Goal: Task Accomplishment & Management: Use online tool/utility

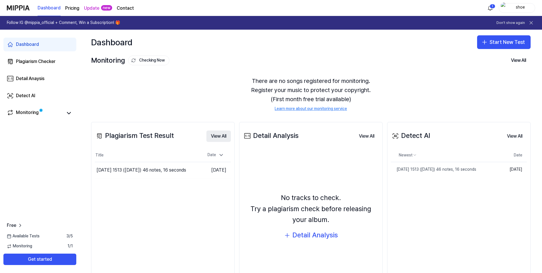
click at [218, 137] on button "View All" at bounding box center [218, 135] width 24 height 11
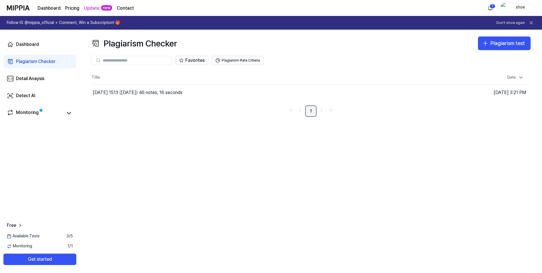
click at [311, 112] on link "1" at bounding box center [310, 110] width 11 height 11
click at [39, 258] on button "Get started" at bounding box center [39, 258] width 73 height 11
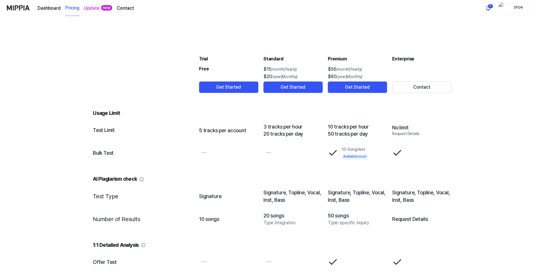
scroll to position [598, 0]
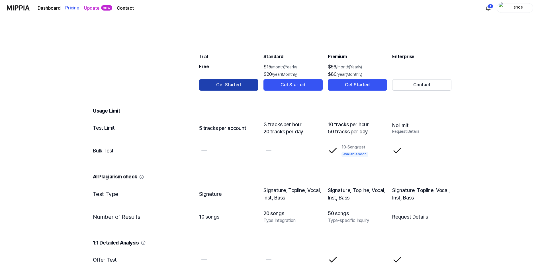
click at [228, 84] on button "Get Started" at bounding box center [228, 84] width 59 height 11
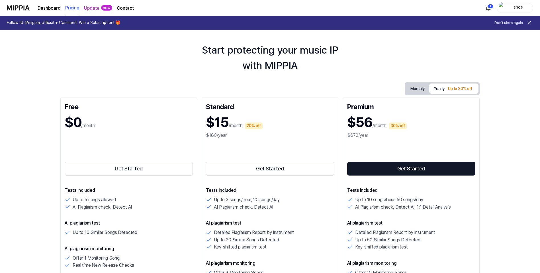
scroll to position [0, 0]
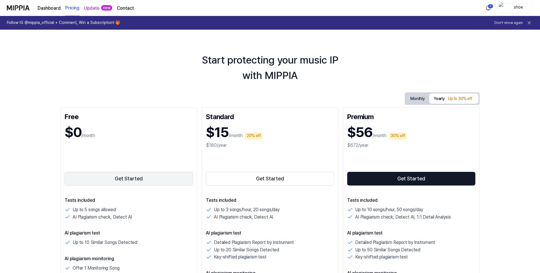
click at [124, 178] on button "Get Started" at bounding box center [129, 179] width 128 height 14
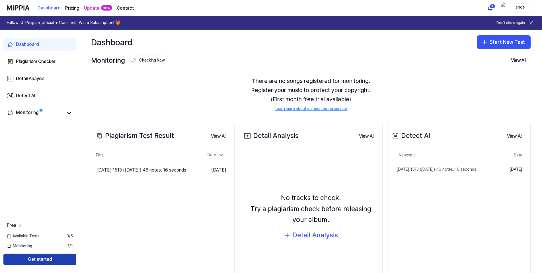
click at [53, 260] on button "Get started" at bounding box center [39, 258] width 73 height 11
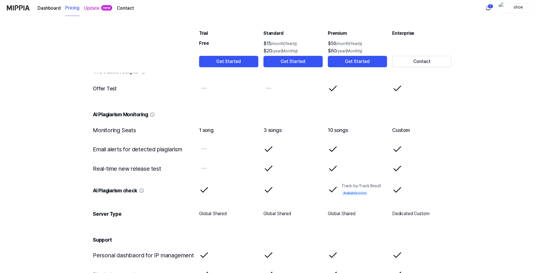
scroll to position [768, 0]
click at [224, 59] on button "Get Started" at bounding box center [228, 61] width 59 height 11
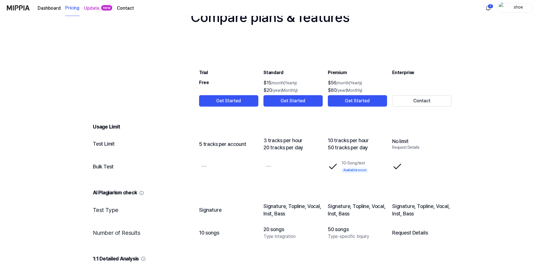
scroll to position [569, 0]
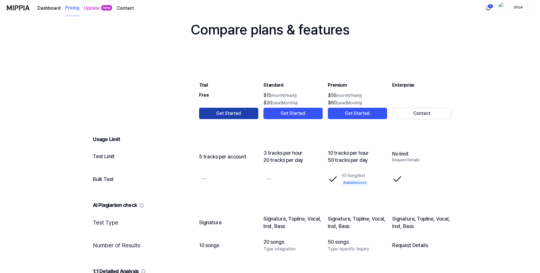
click at [219, 110] on button "Get Started" at bounding box center [228, 113] width 59 height 11
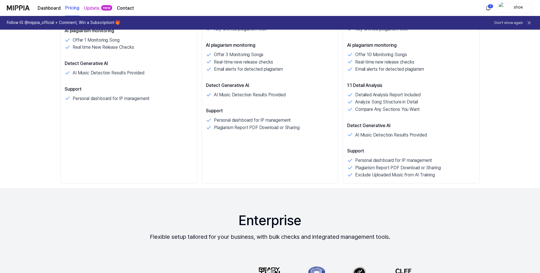
scroll to position [171, 0]
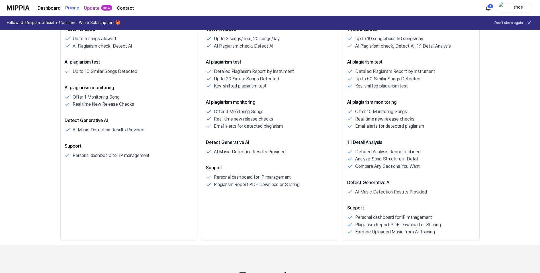
click at [88, 7] on link "Update" at bounding box center [91, 8] width 15 height 7
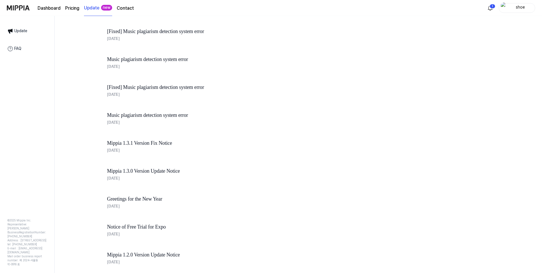
scroll to position [496, 0]
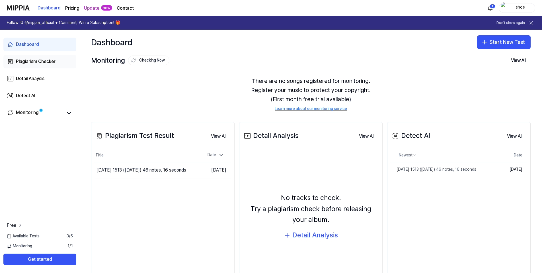
click at [40, 61] on div "Plagiarism Checker" at bounding box center [36, 61] width 40 height 7
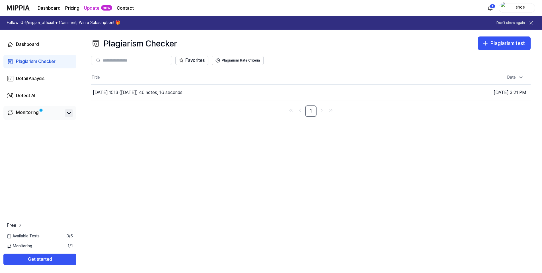
click at [67, 114] on icon at bounding box center [68, 113] width 7 height 7
click at [45, 63] on div "Plagiarism Checker" at bounding box center [36, 61] width 40 height 7
click at [99, 59] on icon at bounding box center [98, 60] width 5 height 5
click at [383, 94] on button "Go to Results" at bounding box center [380, 92] width 30 height 9
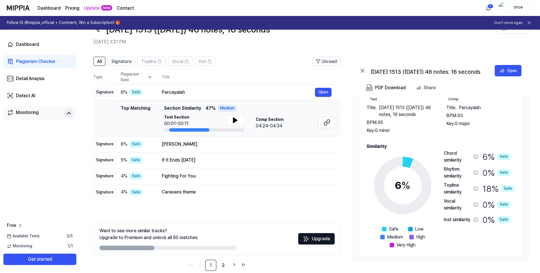
scroll to position [28, 0]
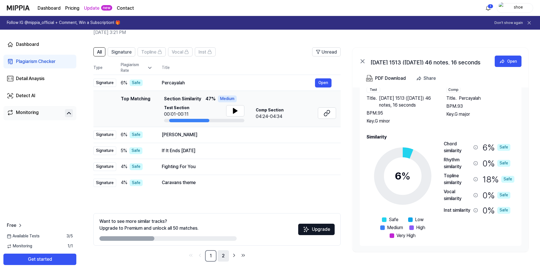
click at [223, 256] on link "2" at bounding box center [222, 255] width 11 height 11
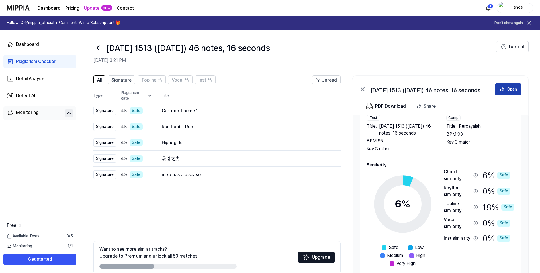
click at [509, 91] on div "Open" at bounding box center [512, 89] width 10 height 6
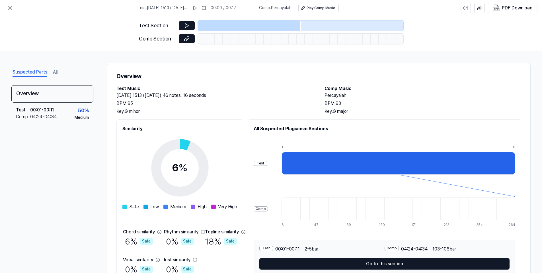
scroll to position [29, 0]
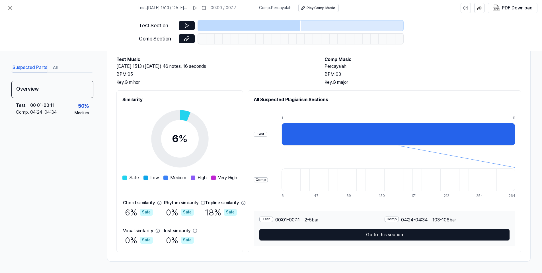
click at [267, 136] on div "Test" at bounding box center [261, 133] width 14 height 5
click at [38, 69] on button "Suspected Parts" at bounding box center [30, 67] width 35 height 9
click at [185, 24] on icon at bounding box center [186, 26] width 3 height 4
click at [353, 132] on div at bounding box center [398, 134] width 234 height 23
click at [267, 134] on div "Test" at bounding box center [261, 133] width 14 height 5
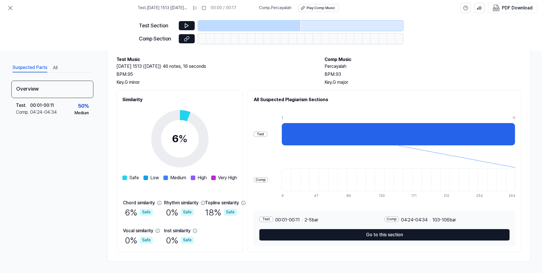
click at [268, 179] on div "Comp" at bounding box center [261, 179] width 14 height 5
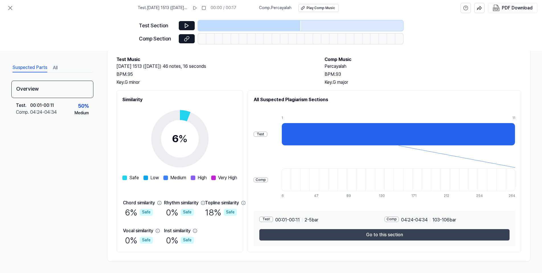
click at [405, 235] on button "Go to this section" at bounding box center [384, 234] width 250 height 11
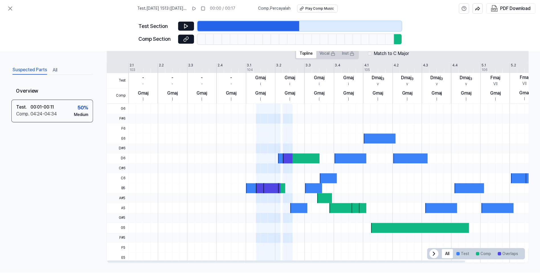
scroll to position [118, 0]
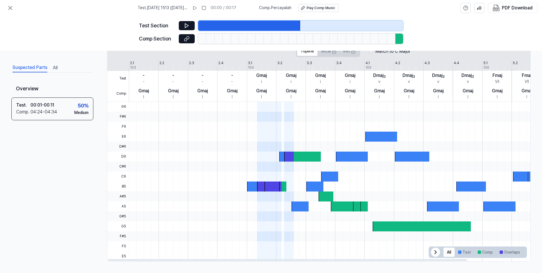
click at [435, 251] on icon at bounding box center [436, 251] width 2 height 3
click at [231, 213] on div at bounding box center [364, 216] width 470 height 10
click at [189, 27] on button at bounding box center [187, 25] width 16 height 9
click at [189, 27] on icon at bounding box center [187, 26] width 6 height 6
click at [197, 8] on icon at bounding box center [195, 8] width 5 height 5
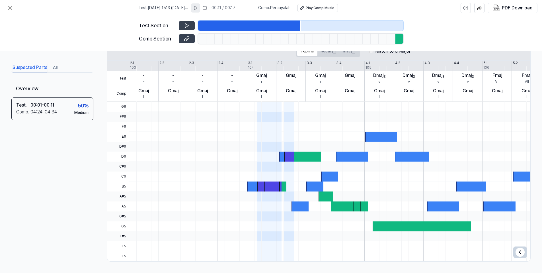
click at [186, 38] on icon at bounding box center [187, 39] width 6 height 6
click at [519, 252] on icon at bounding box center [520, 251] width 7 height 7
click at [481, 253] on button "Comp" at bounding box center [485, 251] width 22 height 9
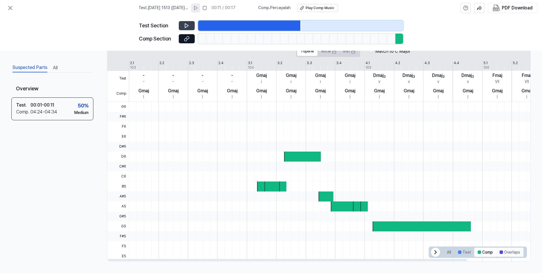
click at [508, 251] on button "Overlaps" at bounding box center [509, 251] width 27 height 9
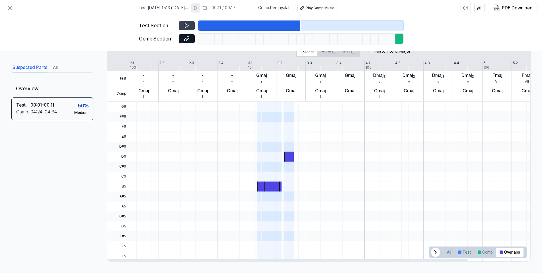
click at [268, 187] on div at bounding box center [272, 186] width 17 height 10
click at [432, 249] on icon at bounding box center [435, 251] width 7 height 7
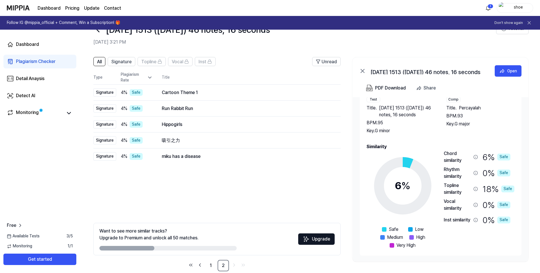
scroll to position [28, 0]
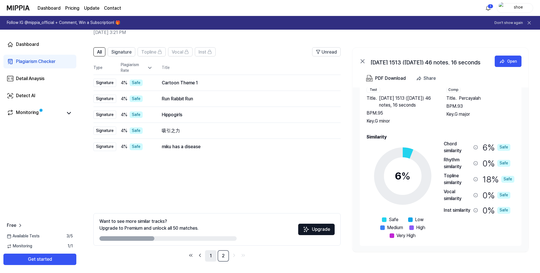
click at [211, 255] on link "1" at bounding box center [210, 255] width 11 height 11
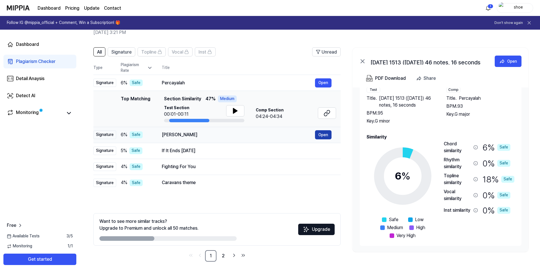
click at [323, 135] on button "Open" at bounding box center [323, 134] width 17 height 9
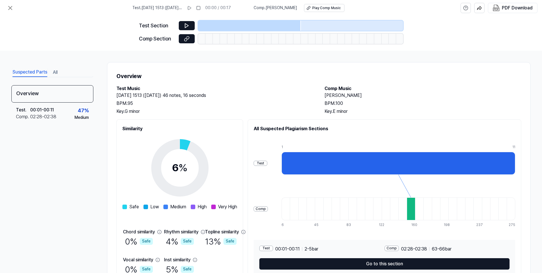
scroll to position [29, 0]
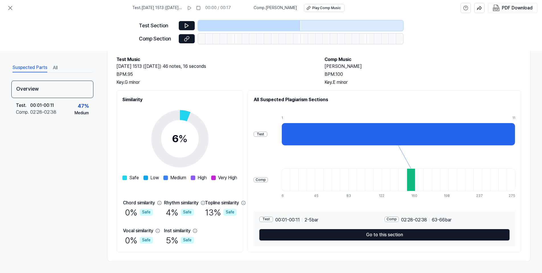
click at [273, 219] on div "Test" at bounding box center [266, 218] width 14 height 5
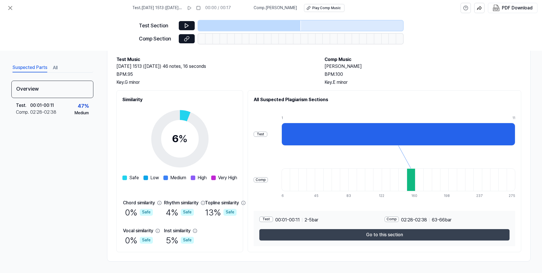
click at [366, 234] on button "Go to this section" at bounding box center [384, 234] width 250 height 11
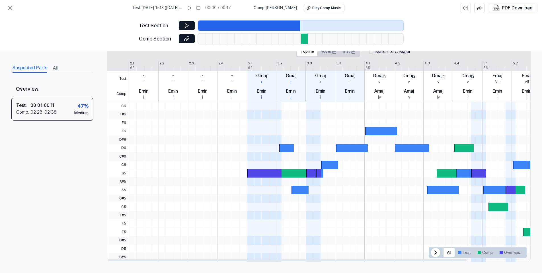
scroll to position [118, 0]
click at [432, 252] on icon at bounding box center [435, 251] width 7 height 7
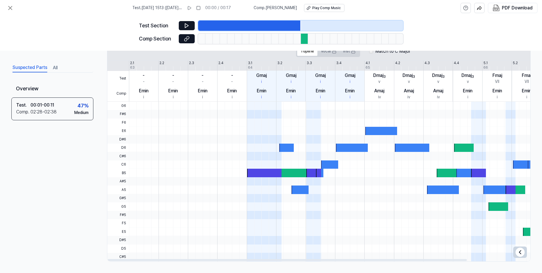
click at [518, 253] on icon at bounding box center [520, 251] width 7 height 7
click at [462, 252] on button "Test" at bounding box center [465, 251] width 20 height 9
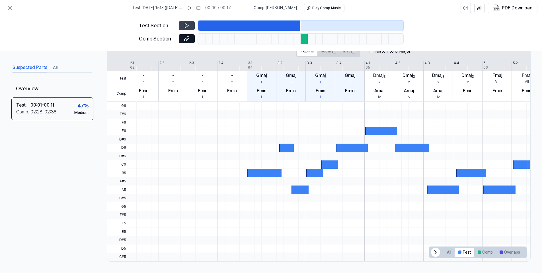
click at [184, 25] on icon at bounding box center [187, 26] width 6 height 6
click at [187, 25] on icon at bounding box center [187, 26] width 1 height 4
click at [188, 37] on icon at bounding box center [187, 39] width 6 height 6
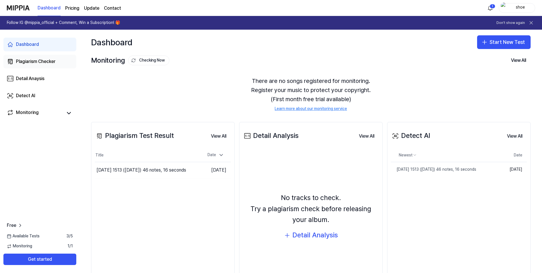
click at [42, 63] on div "Plagiarism Checker" at bounding box center [36, 61] width 40 height 7
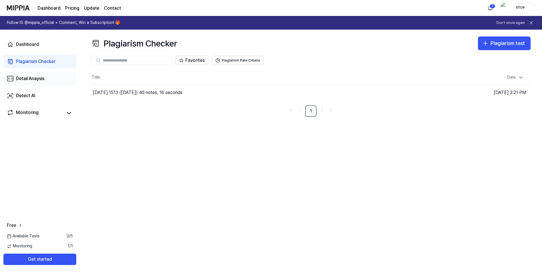
click at [34, 80] on div "Detail Anaysis" at bounding box center [30, 78] width 28 height 7
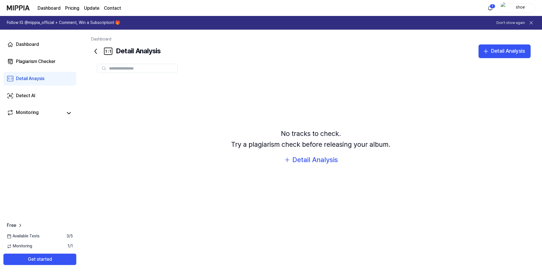
click at [107, 50] on icon at bounding box center [108, 51] width 9 height 9
click at [95, 51] on icon at bounding box center [96, 51] width 2 height 5
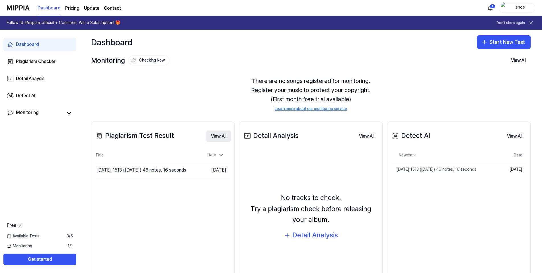
click at [218, 135] on button "View All" at bounding box center [218, 135] width 24 height 11
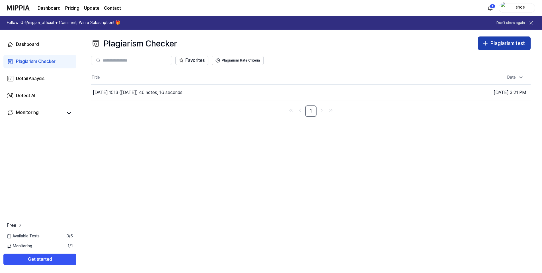
click at [509, 46] on div "Plagiarism test" at bounding box center [507, 43] width 34 height 8
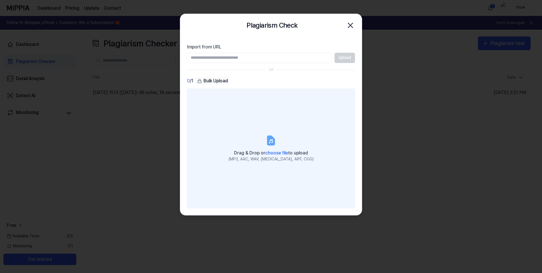
click at [281, 153] on span "choose file" at bounding box center [276, 152] width 23 height 5
click at [0, 0] on input "Drag & Drop or choose file to upload (MP3, AAC, WAV, FLAC, AIFF, OGG)" at bounding box center [0, 0] width 0 height 0
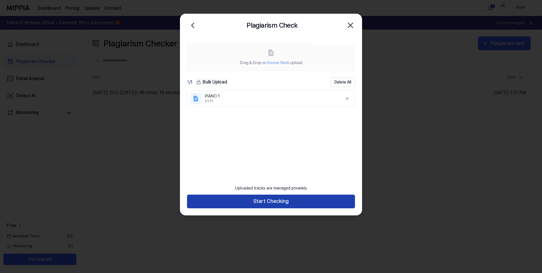
click at [282, 204] on button "Start Checking" at bounding box center [271, 201] width 168 height 14
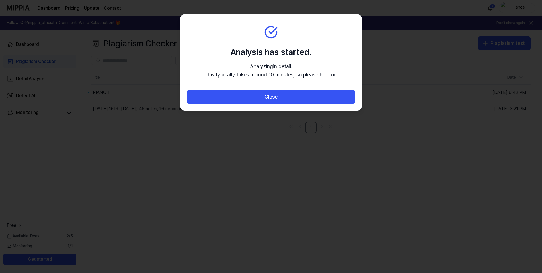
click at [227, 200] on div at bounding box center [271, 136] width 542 height 273
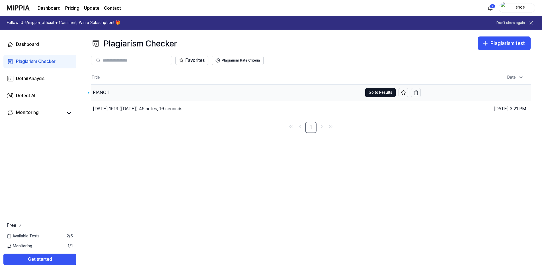
click at [102, 92] on div "PIANO 1" at bounding box center [101, 92] width 17 height 7
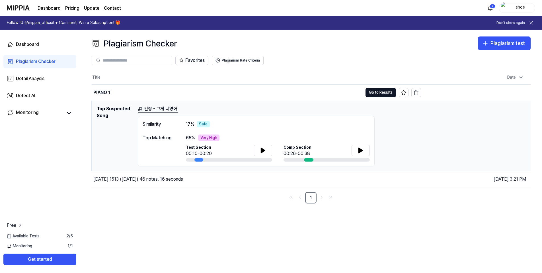
click at [164, 108] on link "긴장 - 그게 너였어" at bounding box center [158, 108] width 40 height 7
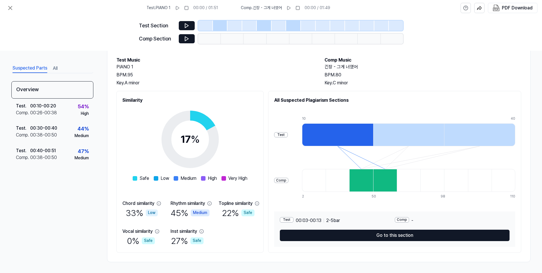
scroll to position [29, 0]
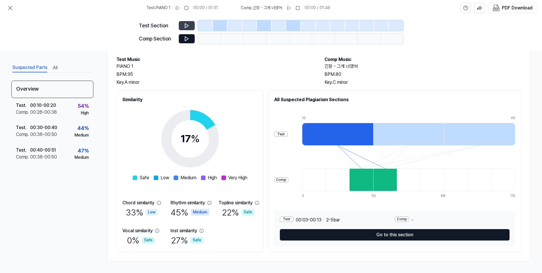
click at [187, 24] on icon at bounding box center [187, 26] width 6 height 6
click at [40, 67] on button "Suspected Parts" at bounding box center [30, 67] width 35 height 9
click at [45, 107] on div "00:10 - 00:20" at bounding box center [43, 105] width 26 height 7
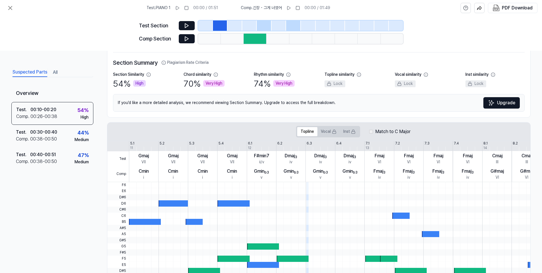
scroll to position [32, 0]
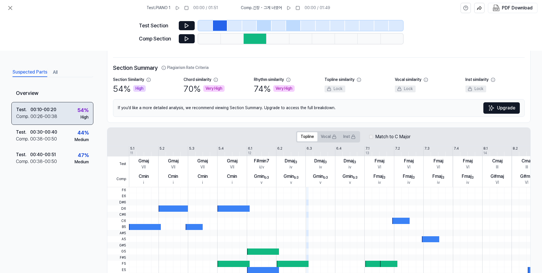
click at [42, 116] on div "00:26 - 00:38" at bounding box center [43, 116] width 27 height 7
click at [62, 120] on div "Test . 00:10 - 00:20 Comp . 00:26 - 00:38 54 % High" at bounding box center [52, 113] width 82 height 23
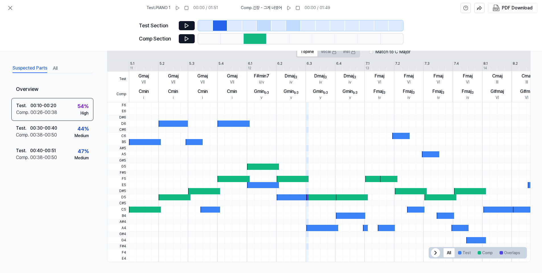
scroll to position [118, 0]
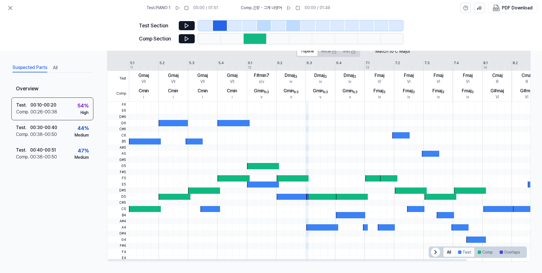
click at [460, 252] on button "Test" at bounding box center [465, 251] width 20 height 9
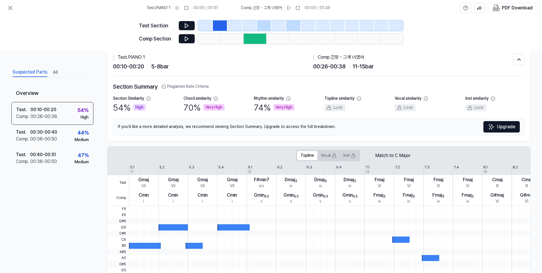
scroll to position [0, 0]
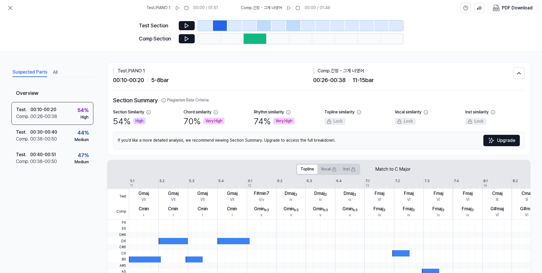
click at [137, 81] on span "00:10 - 00:20" at bounding box center [128, 79] width 31 height 9
click at [139, 72] on div "Test . PIANO 1" at bounding box center [213, 70] width 200 height 7
click at [321, 73] on div "Comp . 긴장 - 그게 너였어" at bounding box center [413, 70] width 200 height 7
click at [187, 39] on icon at bounding box center [187, 39] width 6 height 6
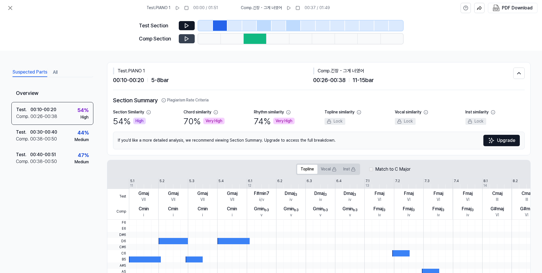
click at [226, 26] on div at bounding box center [220, 25] width 15 height 10
click at [256, 41] on div at bounding box center [255, 39] width 23 height 10
click at [297, 37] on div at bounding box center [300, 39] width 23 height 10
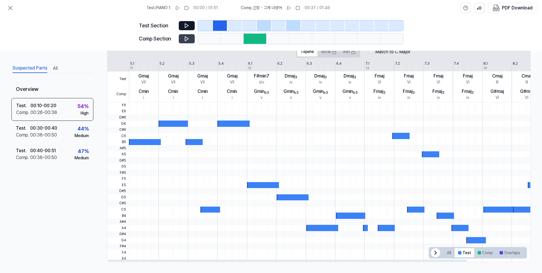
scroll to position [118, 0]
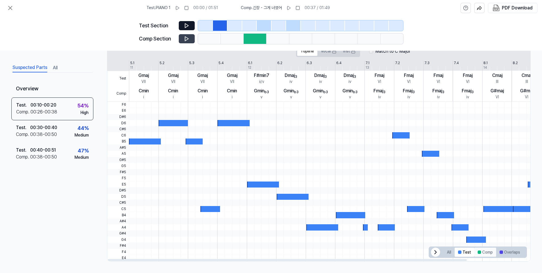
click at [479, 252] on button "Comp" at bounding box center [485, 251] width 22 height 9
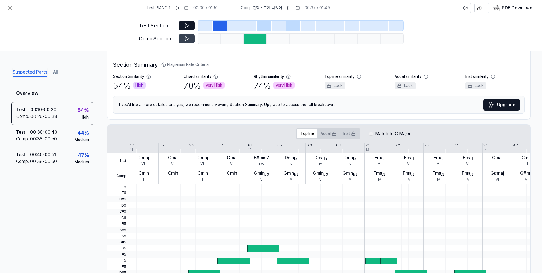
scroll to position [32, 0]
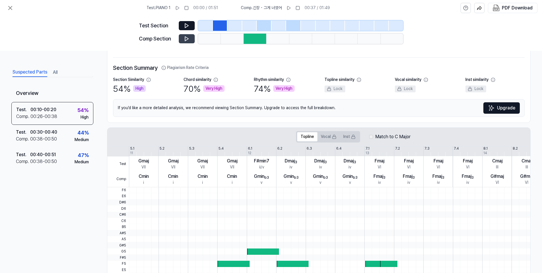
click at [186, 40] on icon at bounding box center [186, 39] width 3 height 4
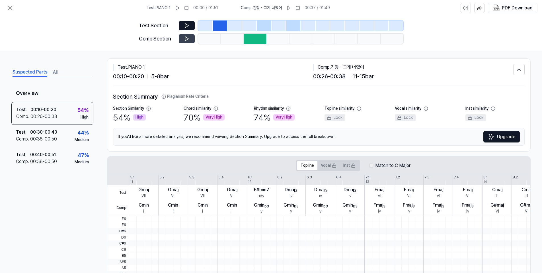
scroll to position [0, 0]
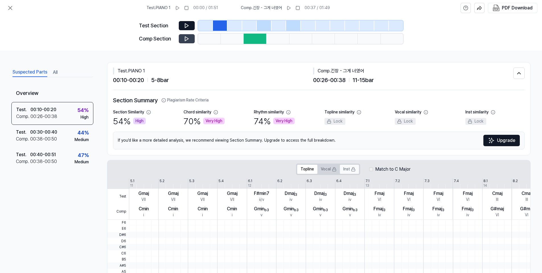
click at [346, 171] on button "Inst" at bounding box center [349, 169] width 19 height 9
click at [311, 168] on button "Topline" at bounding box center [307, 169] width 20 height 9
click at [122, 122] on div "54 % High" at bounding box center [129, 121] width 33 height 12
click at [141, 121] on div "High" at bounding box center [139, 121] width 13 height 7
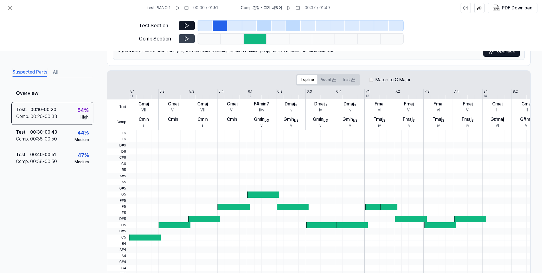
scroll to position [118, 0]
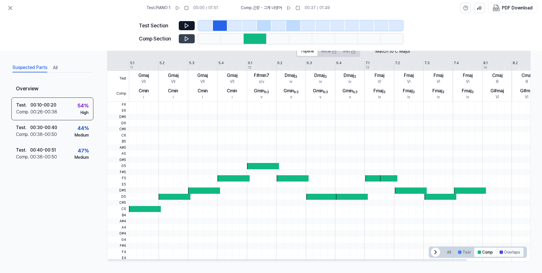
click at [513, 254] on button "Overlaps" at bounding box center [509, 251] width 27 height 9
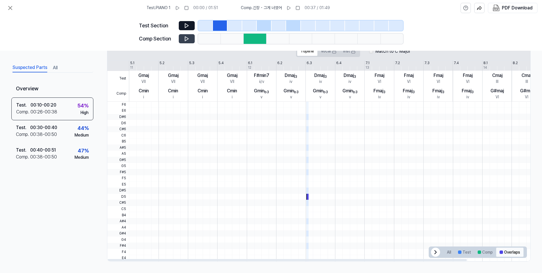
click at [513, 254] on button "Overlaps" at bounding box center [509, 251] width 27 height 9
click at [458, 252] on div at bounding box center [459, 251] width 3 height 3
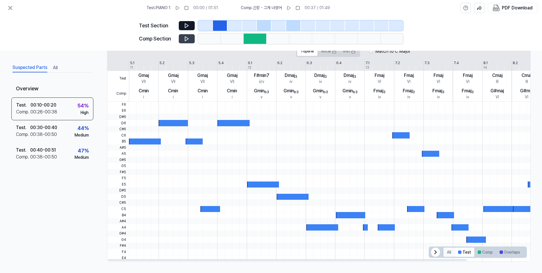
click at [444, 252] on button "All" at bounding box center [448, 251] width 11 height 9
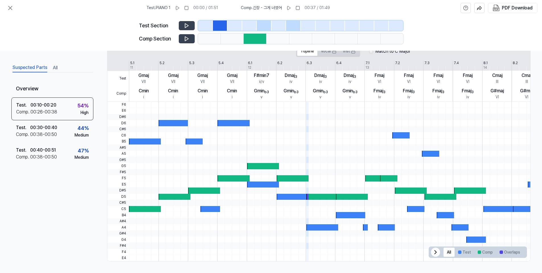
click at [186, 28] on icon at bounding box center [187, 26] width 6 height 6
click at [243, 24] on div at bounding box center [249, 25] width 15 height 10
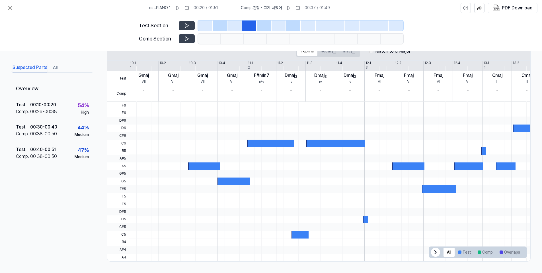
scroll to position [106, 0]
click at [185, 25] on icon at bounding box center [187, 26] width 6 height 6
click at [465, 251] on button "Test" at bounding box center [465, 251] width 20 height 9
click at [185, 38] on icon at bounding box center [186, 39] width 3 height 4
click at [250, 29] on div at bounding box center [249, 25] width 15 height 10
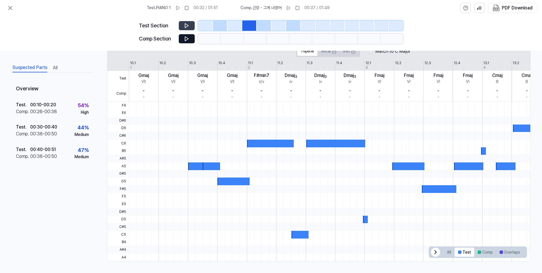
click at [263, 25] on div at bounding box center [264, 25] width 15 height 10
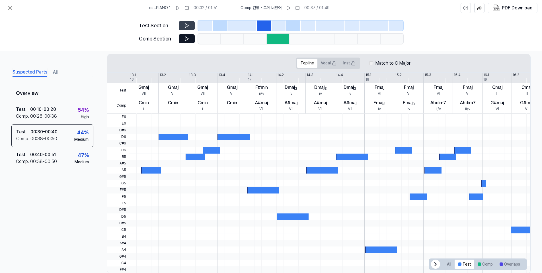
scroll to position [118, 0]
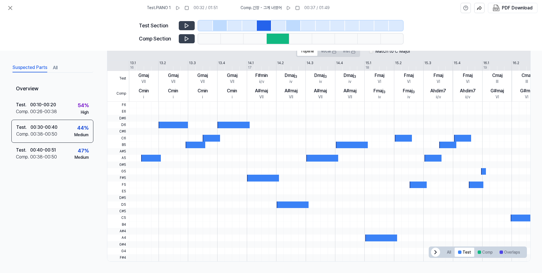
click at [185, 37] on icon at bounding box center [186, 39] width 3 height 4
click at [31, 69] on button "Suspected Parts" at bounding box center [30, 67] width 35 height 9
click at [33, 67] on button "Suspected Parts" at bounding box center [30, 67] width 35 height 9
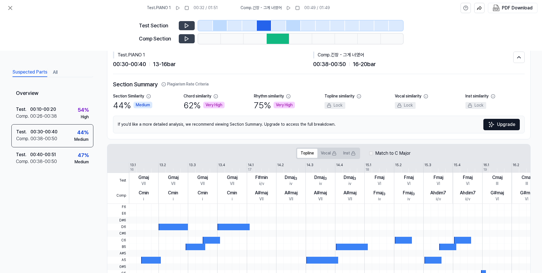
scroll to position [0, 0]
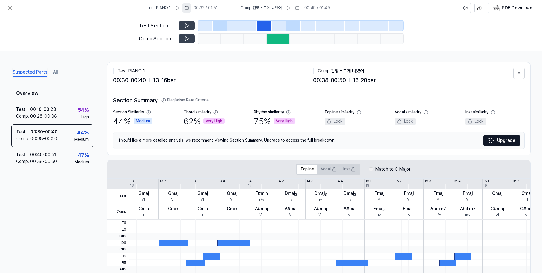
click at [188, 7] on icon at bounding box center [186, 8] width 5 height 5
click at [160, 9] on span "Test . PIANO 1" at bounding box center [159, 8] width 24 height 6
click at [47, 111] on div "00:10 - 00:20" at bounding box center [43, 109] width 26 height 7
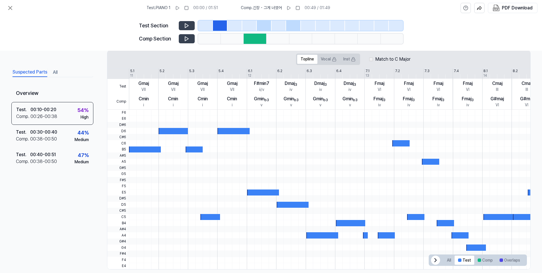
scroll to position [114, 0]
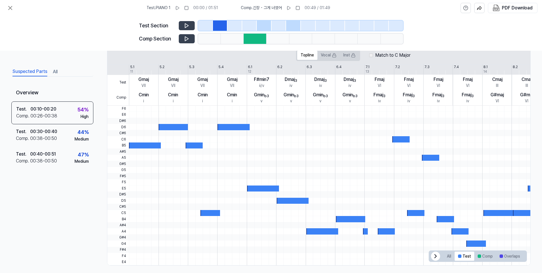
click at [189, 24] on icon at bounding box center [187, 26] width 6 height 6
click at [186, 38] on icon at bounding box center [187, 39] width 6 height 6
click at [188, 26] on icon at bounding box center [186, 26] width 3 height 4
click at [348, 57] on button "Inst" at bounding box center [349, 55] width 19 height 9
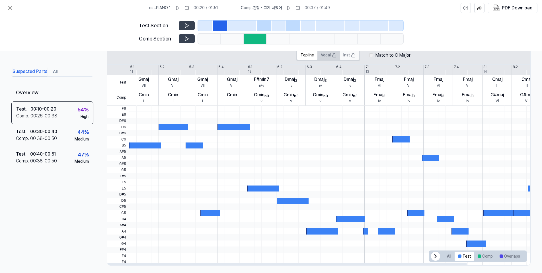
click at [348, 53] on button "Inst" at bounding box center [349, 55] width 19 height 9
click at [303, 55] on button "Topline" at bounding box center [307, 55] width 20 height 9
click at [40, 134] on div "00:30 - 00:40" at bounding box center [43, 131] width 27 height 7
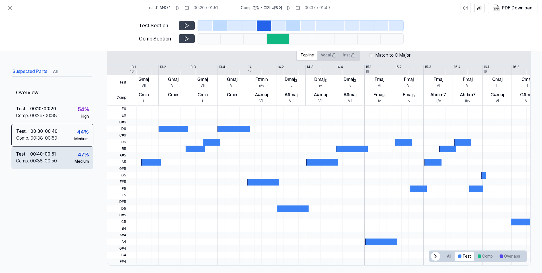
click at [38, 158] on div "00:38 - 00:50" at bounding box center [43, 160] width 27 height 7
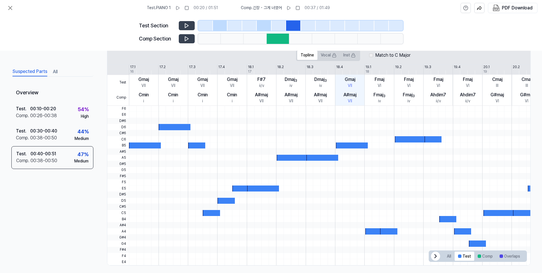
click at [185, 37] on icon at bounding box center [186, 39] width 3 height 4
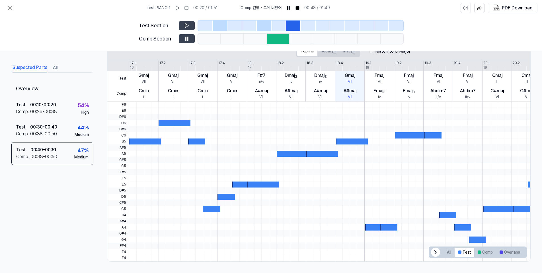
click at [188, 41] on icon at bounding box center [187, 39] width 6 height 6
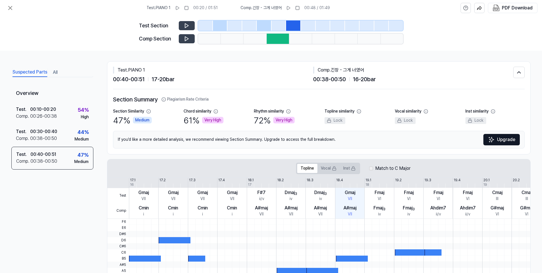
scroll to position [0, 0]
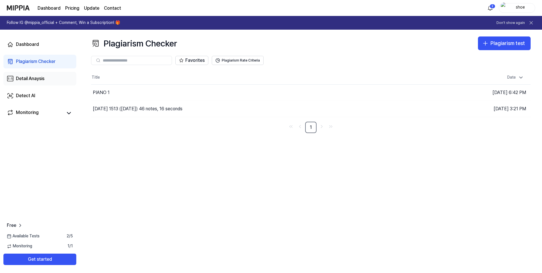
click at [38, 80] on div "Detail Anaysis" at bounding box center [30, 78] width 28 height 7
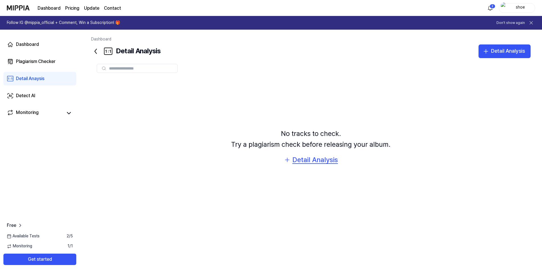
click at [314, 161] on div "Detail Analysis" at bounding box center [315, 159] width 46 height 11
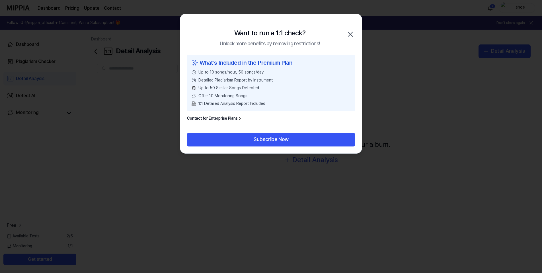
click at [352, 33] on icon "button" at bounding box center [350, 34] width 9 height 9
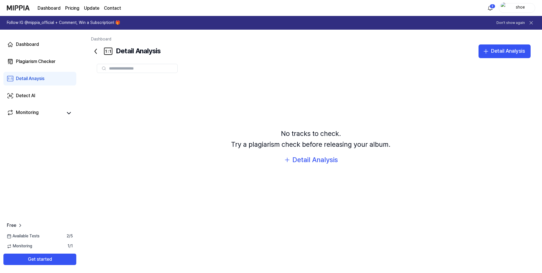
click at [31, 79] on div "Detail Anaysis" at bounding box center [30, 78] width 28 height 7
click at [15, 225] on span "Free" at bounding box center [11, 225] width 9 height 7
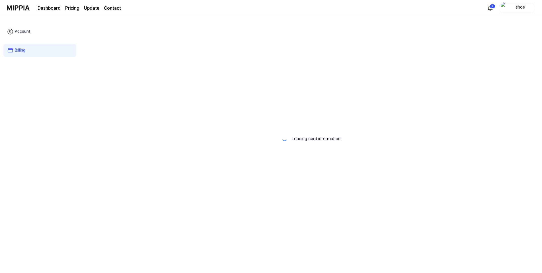
click at [19, 224] on div "Account Billing" at bounding box center [40, 145] width 80 height 258
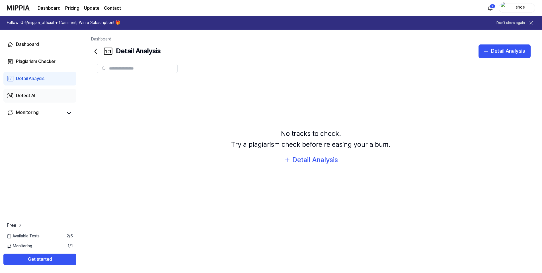
click at [21, 94] on div "Detect AI" at bounding box center [25, 95] width 19 height 7
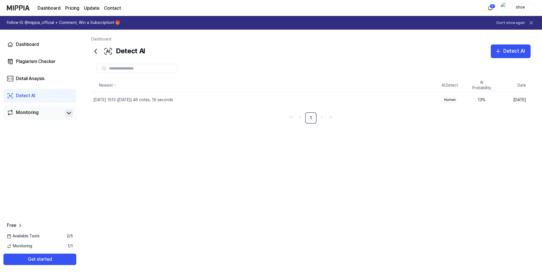
click at [70, 113] on icon at bounding box center [68, 113] width 3 height 2
click at [30, 114] on div "Monitoring" at bounding box center [27, 113] width 23 height 8
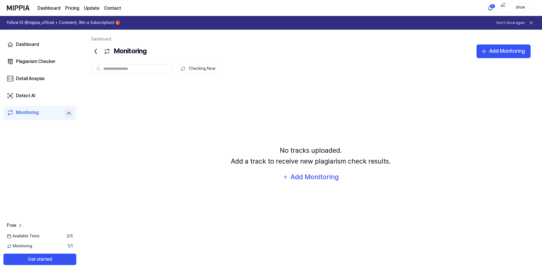
click at [69, 111] on icon at bounding box center [68, 113] width 7 height 7
click at [69, 112] on icon at bounding box center [68, 113] width 7 height 7
drag, startPoint x: 69, startPoint y: 112, endPoint x: 288, endPoint y: 158, distance: 223.2
click at [288, 158] on div "No tracks uploaded. Add a track to receive new plagiarism check results." at bounding box center [311, 156] width 160 height 22
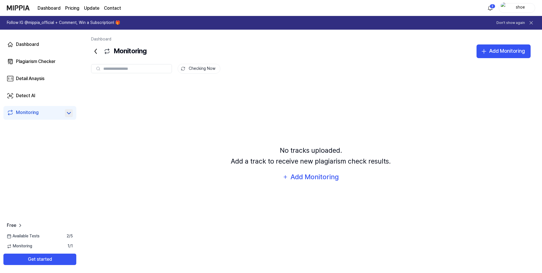
drag, startPoint x: 288, startPoint y: 151, endPoint x: 97, endPoint y: 68, distance: 207.9
click at [97, 68] on icon at bounding box center [98, 68] width 5 height 5
